Goal: Task Accomplishment & Management: Manage account settings

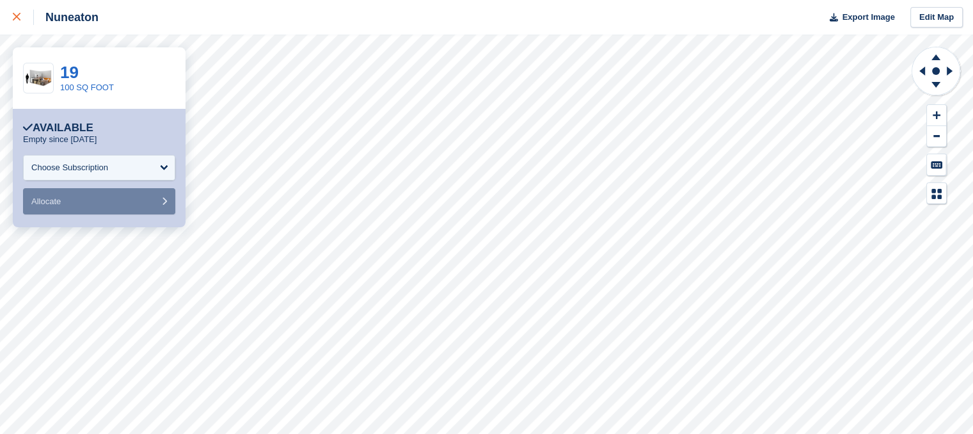
click at [17, 12] on div at bounding box center [23, 17] width 21 height 15
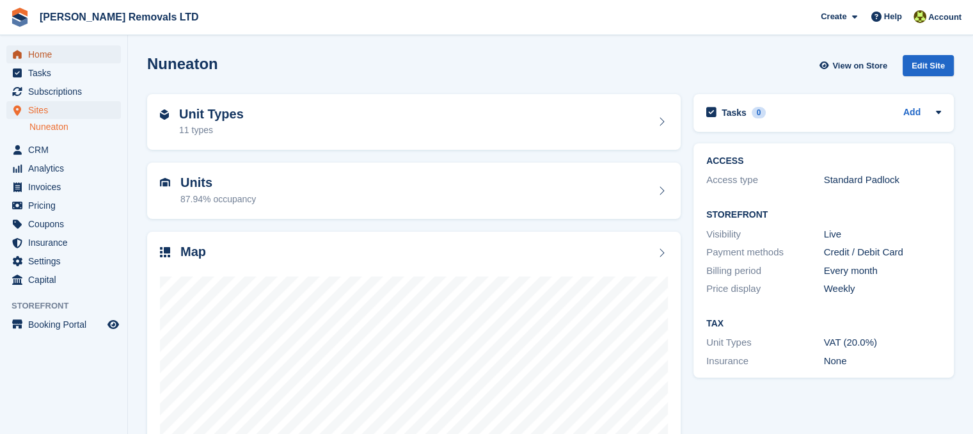
click at [63, 53] on span "Home" at bounding box center [66, 54] width 77 height 18
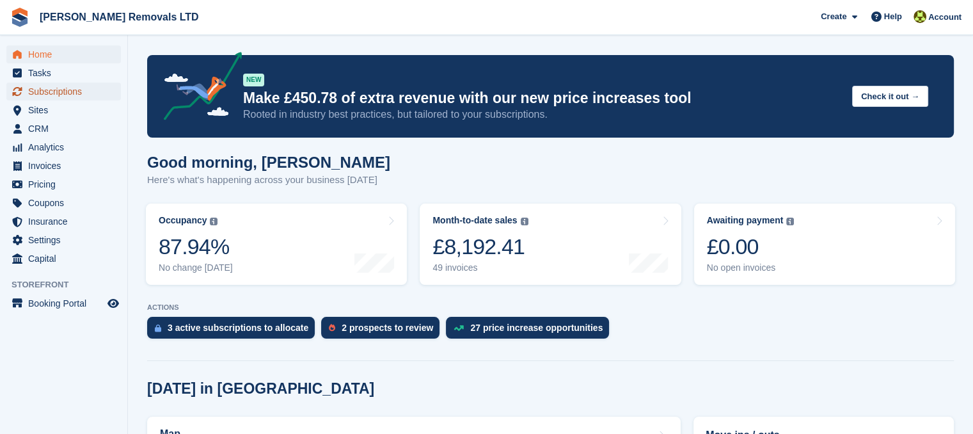
click at [74, 95] on span "Subscriptions" at bounding box center [66, 92] width 77 height 18
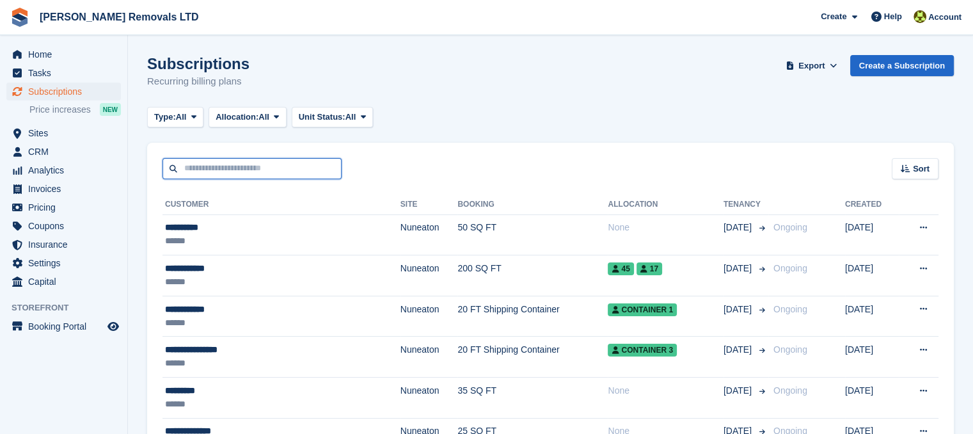
click at [226, 170] on input "text" at bounding box center [251, 168] width 179 height 21
type input "**********"
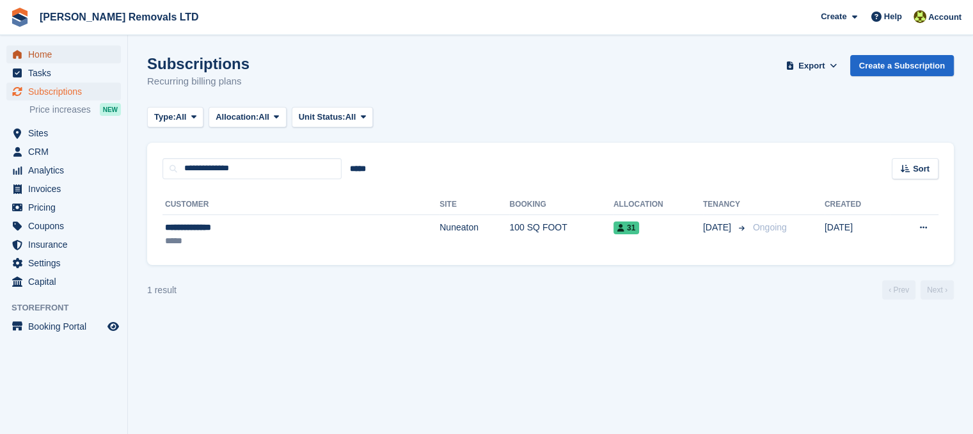
click at [66, 58] on span "Home" at bounding box center [66, 54] width 77 height 18
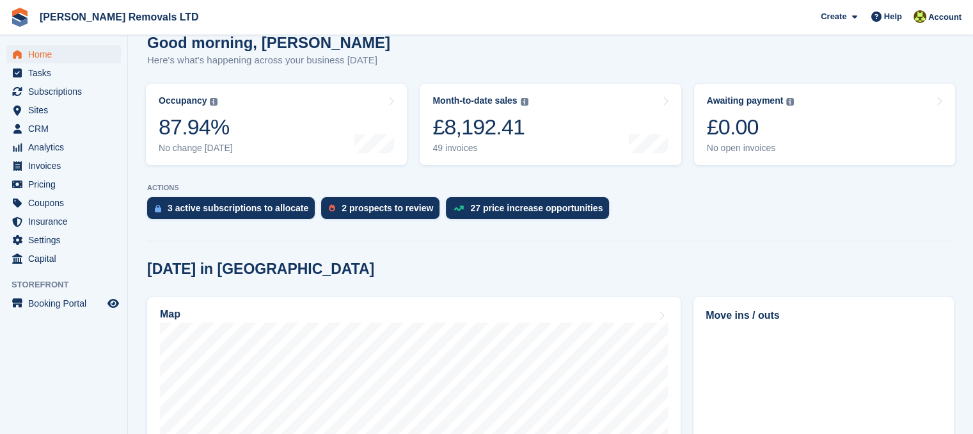
scroll to position [192, 0]
